Goal: Information Seeking & Learning: Find specific page/section

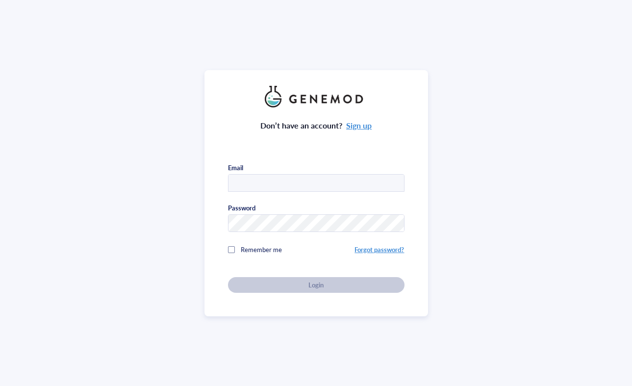
type input "[EMAIL_ADDRESS][PERSON_NAME][DOMAIN_NAME]"
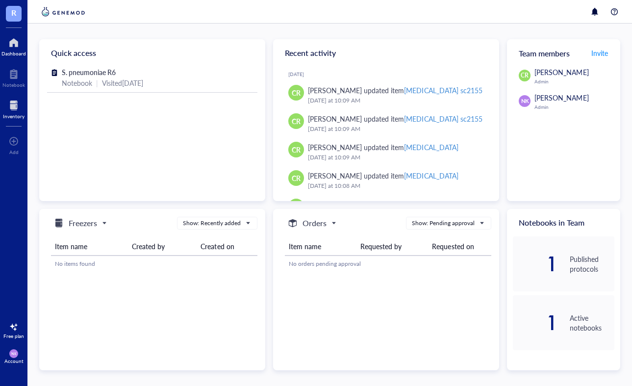
click at [13, 110] on div at bounding box center [14, 106] width 22 height 16
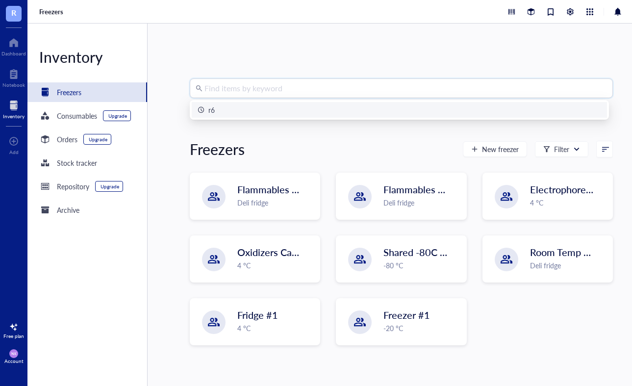
click at [308, 87] on input "search" at bounding box center [406, 88] width 403 height 19
type input "B. cereus"
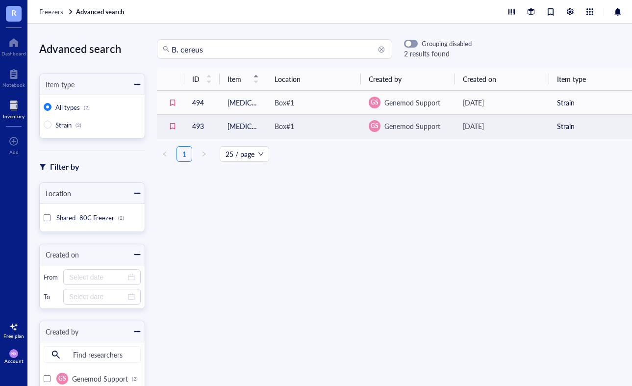
click at [521, 124] on div "[DATE]" at bounding box center [502, 126] width 78 height 11
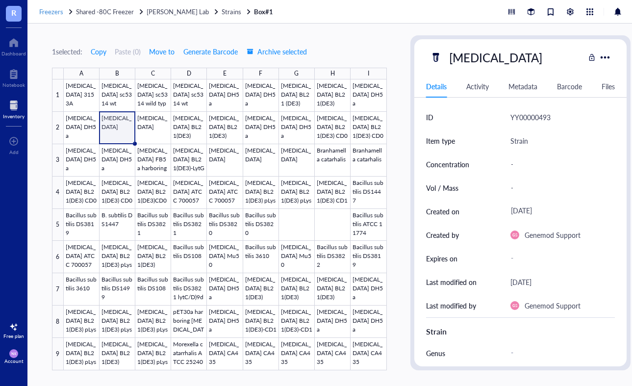
click at [54, 11] on span "Freezers" at bounding box center [51, 11] width 24 height 9
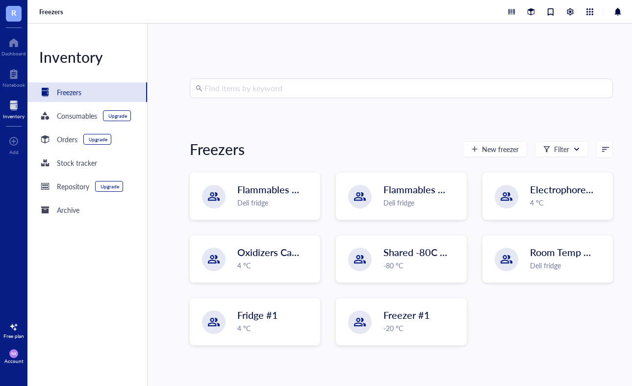
click at [225, 92] on input "search" at bounding box center [406, 88] width 403 height 19
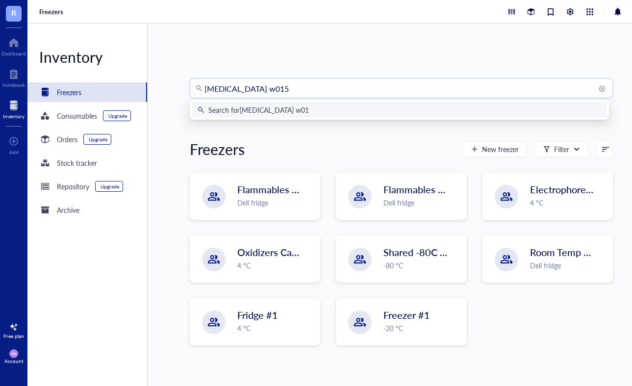
type input "[MEDICAL_DATA] w0153"
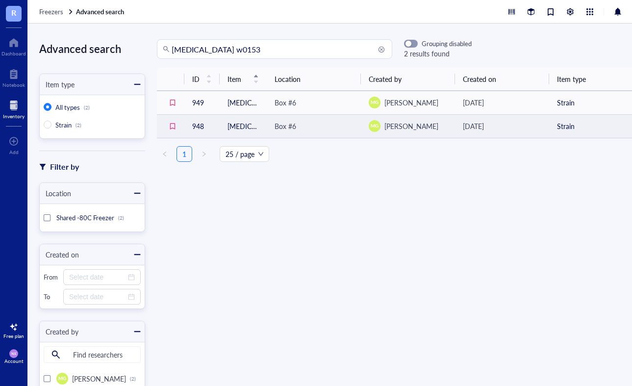
click at [549, 127] on td "Strain" at bounding box center [596, 126] width 94 height 24
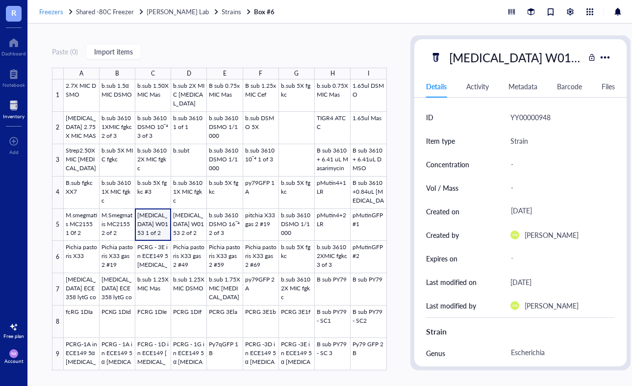
click at [49, 8] on span "Freezers" at bounding box center [51, 11] width 24 height 9
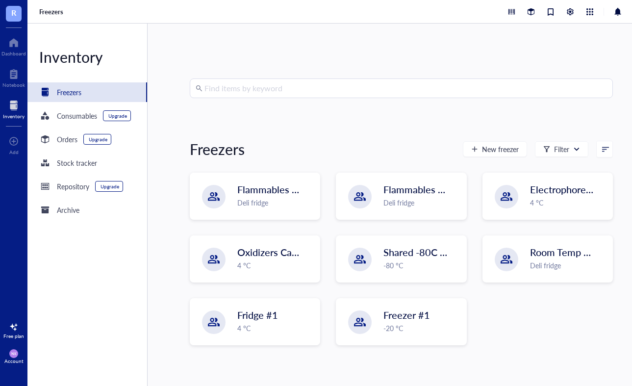
click at [316, 97] on input "search" at bounding box center [406, 88] width 403 height 19
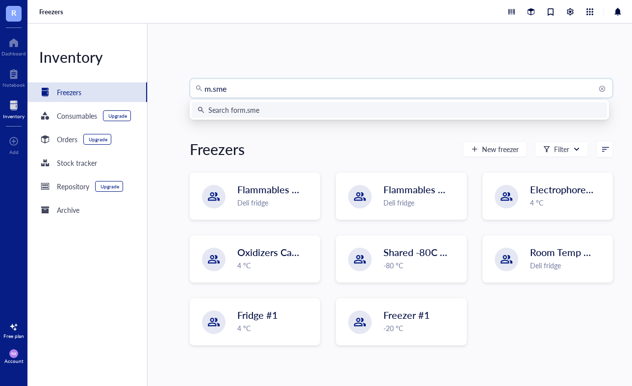
type input "m.smeg"
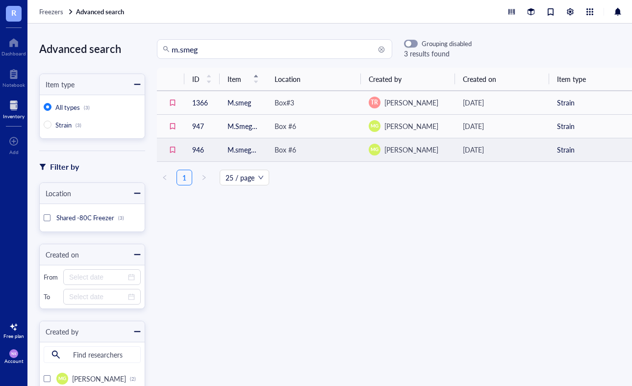
click at [523, 148] on div "[DATE]" at bounding box center [502, 149] width 78 height 11
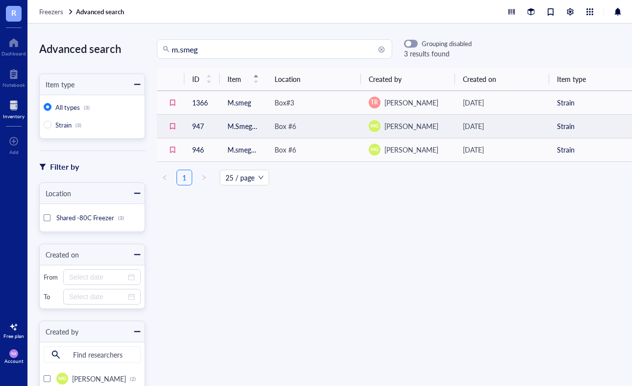
click at [534, 131] on div "[DATE]" at bounding box center [502, 126] width 78 height 11
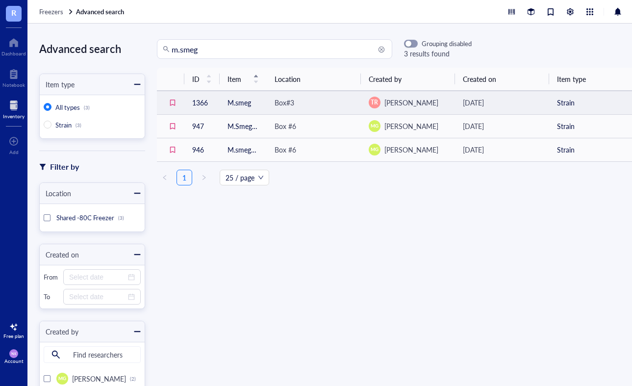
click at [523, 99] on div "[DATE]" at bounding box center [502, 102] width 78 height 11
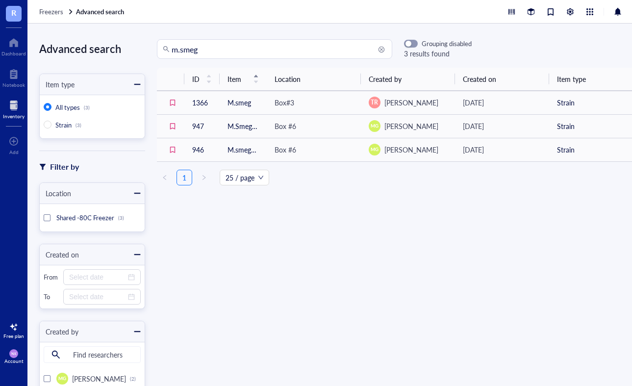
click at [253, 54] on input "m.smeg" at bounding box center [279, 49] width 215 height 19
type input "m"
type input "11774"
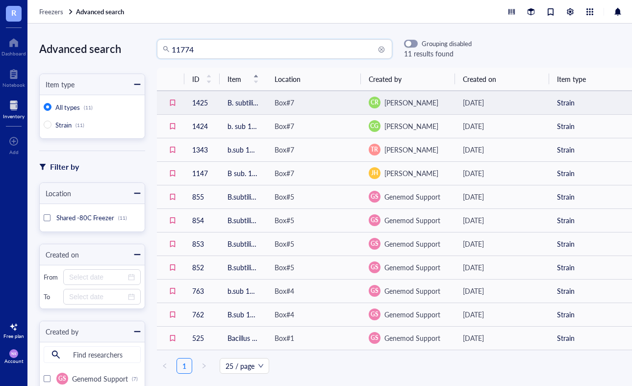
click at [540, 102] on td "[DATE]" at bounding box center [502, 103] width 94 height 24
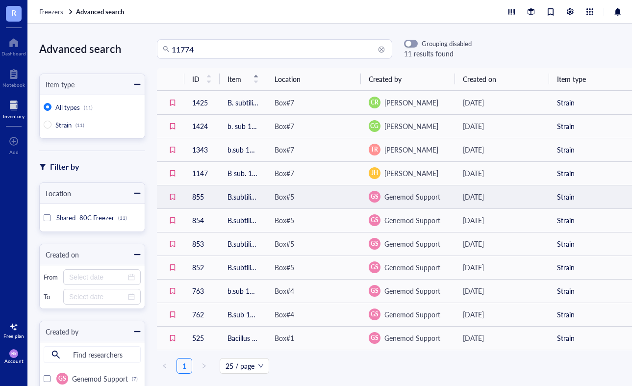
click at [331, 190] on td "Box#5" at bounding box center [314, 197] width 94 height 24
click at [523, 195] on div "[DATE]" at bounding box center [502, 196] width 78 height 11
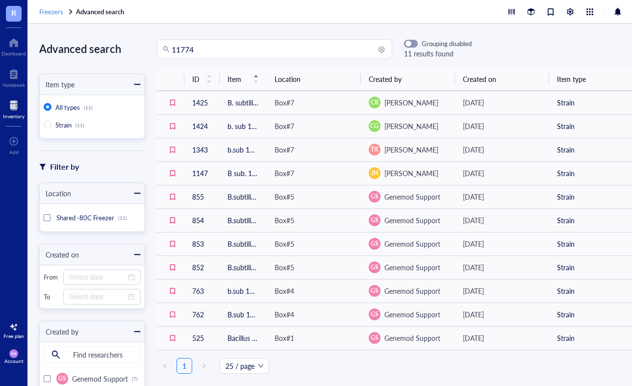
click at [59, 11] on span "Freezers" at bounding box center [51, 11] width 24 height 9
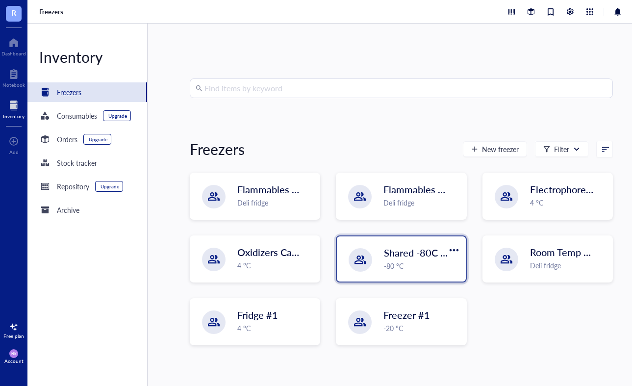
click at [427, 274] on div "Shared -80C Freezer -80 °C" at bounding box center [401, 258] width 129 height 45
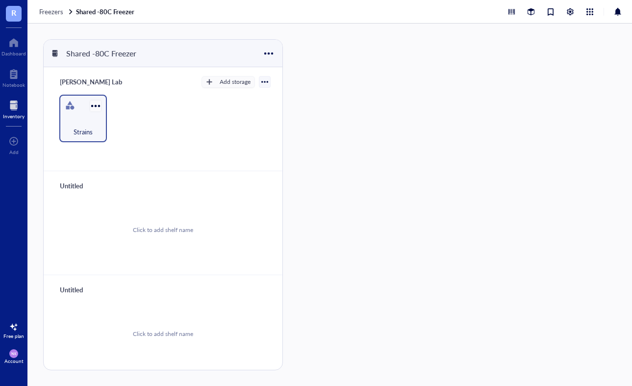
click at [89, 112] on div at bounding box center [95, 106] width 14 height 14
click at [74, 116] on div "Strains" at bounding box center [83, 127] width 38 height 22
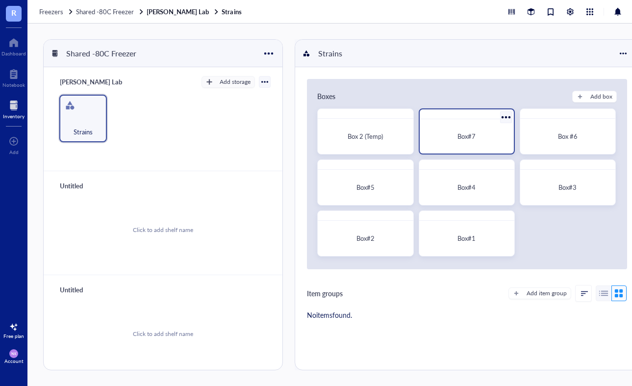
click at [494, 141] on div "Box#7" at bounding box center [467, 136] width 78 height 10
drag, startPoint x: 272, startPoint y: 40, endPoint x: 268, endPoint y: 14, distance: 26.7
click at [268, 14] on div "Freezers Shared -80C Freezer [PERSON_NAME] Lab Strains" at bounding box center [341, 12] width 628 height 24
